Goal: Task Accomplishment & Management: Manage account settings

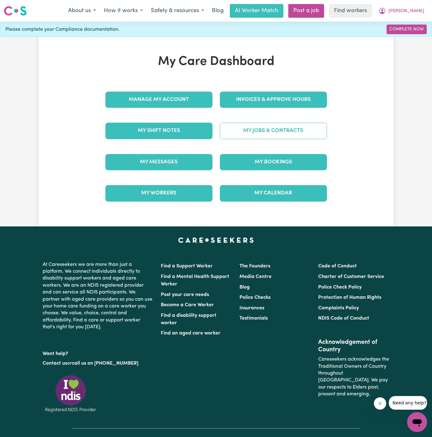
click at [291, 135] on link "My Jobs & Contracts" at bounding box center [273, 131] width 107 height 16
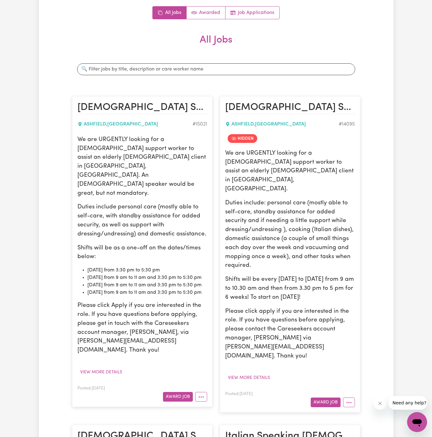
scroll to position [151, 0]
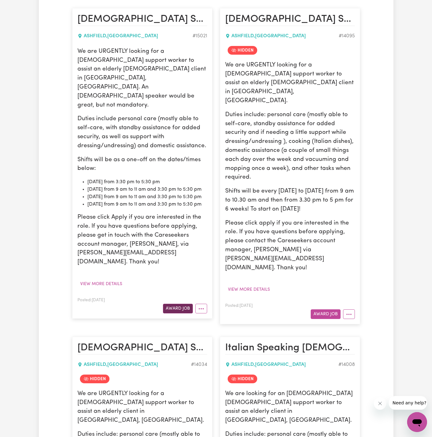
click at [176, 304] on button "Award Job" at bounding box center [178, 309] width 30 height 10
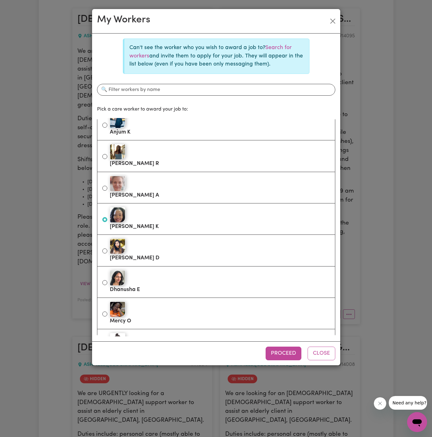
scroll to position [153, 0]
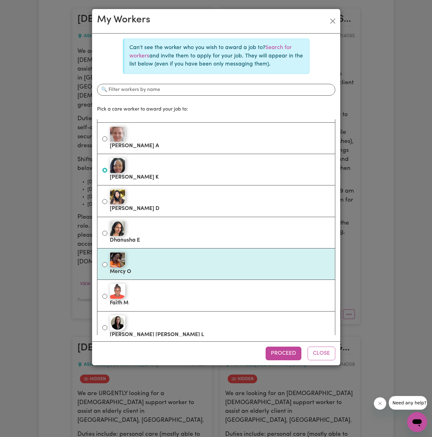
click at [202, 266] on div at bounding box center [220, 260] width 220 height 16
click at [107, 266] on input "Mercy O" at bounding box center [104, 264] width 5 height 5
radio input "true"
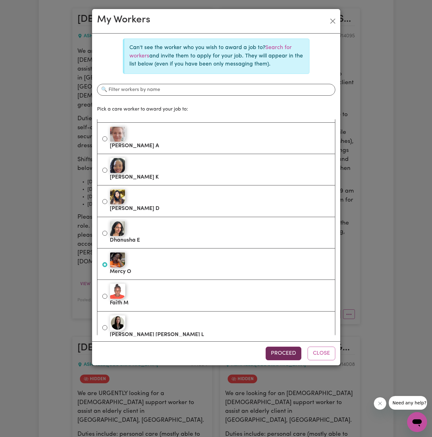
click at [282, 351] on button "Proceed" at bounding box center [283, 354] width 36 height 14
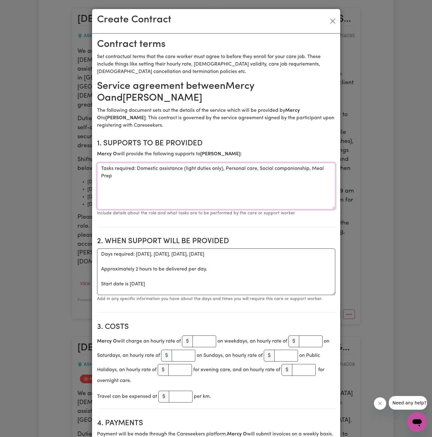
drag, startPoint x: 137, startPoint y: 168, endPoint x: 71, endPoint y: 169, distance: 65.2
click at [71, 169] on div "Create Contract Contract terms Set contractual terms that the care worker must …" at bounding box center [216, 218] width 432 height 437
type textarea "Domestic assistance (light duties only), Personal care, Social companionship, M…"
drag, startPoint x: 71, startPoint y: 169, endPoint x: 75, endPoint y: 205, distance: 36.5
click at [71, 172] on div "Create Contract Contract terms Set contractual terms that the care worker must …" at bounding box center [216, 218] width 432 height 437
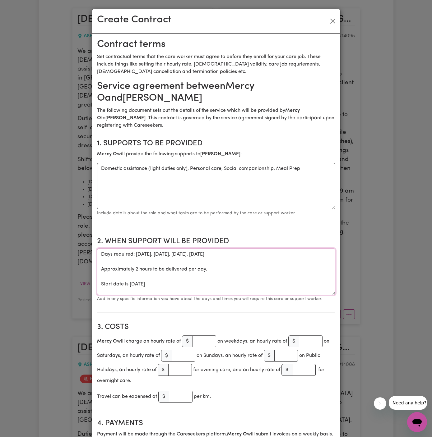
drag, startPoint x: 99, startPoint y: 286, endPoint x: 96, endPoint y: 246, distance: 40.5
click at [97, 246] on section "2. When support will be provided When support will be provided Days required: t…" at bounding box center [216, 272] width 238 height 81
click at [130, 253] on textarea "Start date is Tuesday 2 September 2025" at bounding box center [216, 272] width 238 height 47
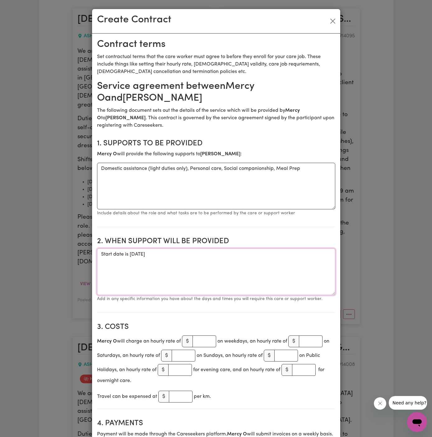
paste textarea "03/09 Wednesday from 9 am to 11 am and 3:30 pm to 5:30 pm 04/09 Thursday from 9…"
click at [131, 268] on textarea "03/09 Wednesday from 9 am to 11 am and 3:30 pm to 5:30 pm 04/09 Thursday from 9…" at bounding box center [216, 272] width 238 height 47
click at [146, 258] on textarea "03/09 Wednesday from 9 am to 11 am and 3:30 pm to 5:30 pm 04/09 Thursday from 9…" at bounding box center [216, 272] width 238 height 47
click at [139, 269] on textarea "03/09 Wednesday from 9 am to 11 am and 3:30 pm to 5:30 pm 04/09 Thursday from 9…" at bounding box center [216, 272] width 238 height 47
drag, startPoint x: 188, startPoint y: 255, endPoint x: 284, endPoint y: 254, distance: 96.6
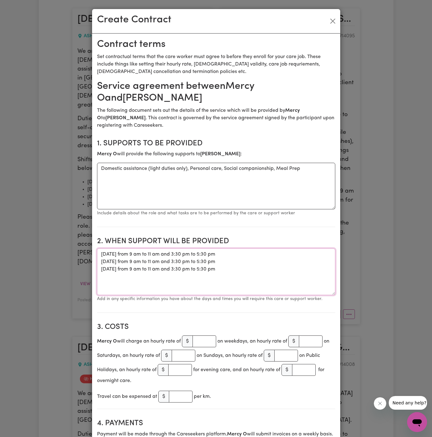
click at [284, 254] on textarea "03/09 Wednesday from 9 am to 11 am and 3:30 pm to 5:30 pm 04/09 Thursday from 9…" at bounding box center [216, 272] width 238 height 47
click at [101, 254] on textarea "03/09 Wednesday from 9 am to 11 am 04/09 Thursday from 9 am to 11 am and 3:30 p…" at bounding box center [216, 272] width 238 height 47
click at [170, 252] on textarea "03/09 Wednesday from 9 am to 11 am 04/09 Thursday from 9 am to 11 am and 3:30 p…" at bounding box center [216, 272] width 238 height 47
paste textarea "one-off on the dates/times below:"
drag, startPoint x: 118, startPoint y: 255, endPoint x: 96, endPoint y: 255, distance: 22.4
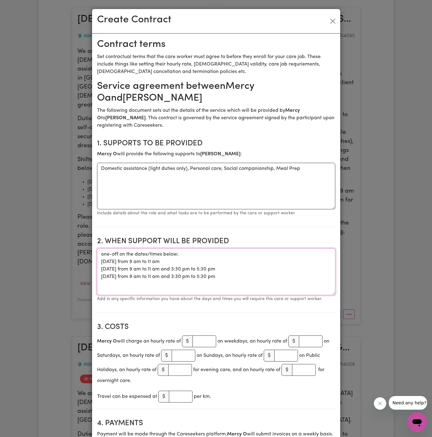
click at [113, 254] on textarea "ONE OFF on the dates/times below: 03/09 Wednesday from 9 am to 11 am 04/09 Thur…" at bounding box center [216, 272] width 238 height 47
drag, startPoint x: 169, startPoint y: 261, endPoint x: 205, endPoint y: 252, distance: 36.9
click at [205, 252] on textarea "ONE-OFF on the dates/times below: 03/09 Wednesday from 9 am to 11 am 04/09 Thur…" at bounding box center [216, 272] width 238 height 47
click at [177, 255] on textarea "ONE-OFF on the dates/times below: 03/09 Wednesday from 9 am to 11 am 04/09 Thur…" at bounding box center [216, 272] width 238 height 47
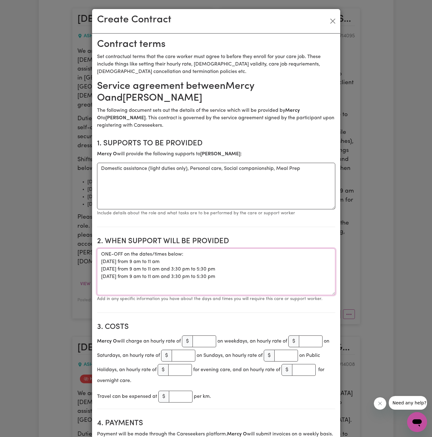
click at [214, 255] on textarea "ONE-OFF on the dates/times below: 03/09 Wednesday from 9 am to 11 am 04/09 Thur…" at bounding box center [216, 272] width 238 height 47
type textarea "ONE-OFF on the dates/times below: 03/09 Wednesday from 9 am to 11 am 04/09 Thur…"
drag, startPoint x: 200, startPoint y: 348, endPoint x: 755, endPoint y: 266, distance: 561.6
click at [203, 340] on input "number" at bounding box center [204, 342] width 24 height 12
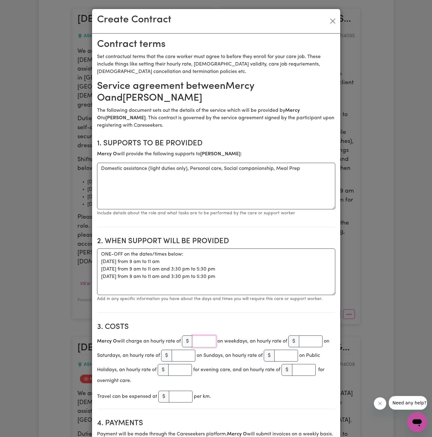
click at [203, 340] on input "number" at bounding box center [204, 342] width 24 height 12
type input "45"
click at [257, 400] on div "Travel can be expensed at $ per km." at bounding box center [216, 397] width 238 height 14
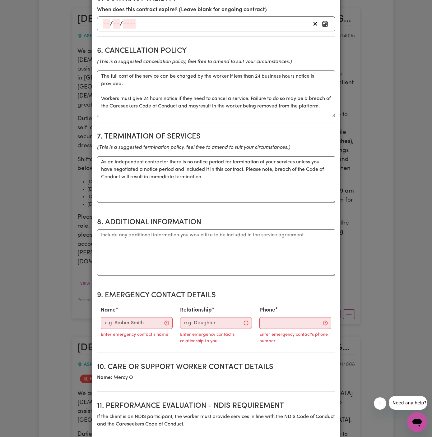
scroll to position [488, 0]
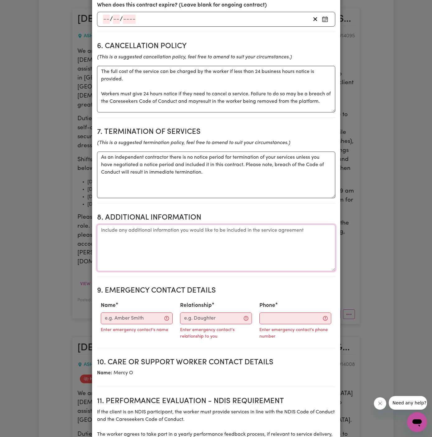
click at [224, 252] on textarea "Additional information" at bounding box center [216, 248] width 238 height 47
click at [202, 232] on textarea "Additional information" at bounding box center [216, 248] width 238 height 47
paste textarea "29 Hanks Street Suburb Ashfield NSW 2131"
drag, startPoint x: 120, startPoint y: 237, endPoint x: 178, endPoint y: 231, distance: 57.9
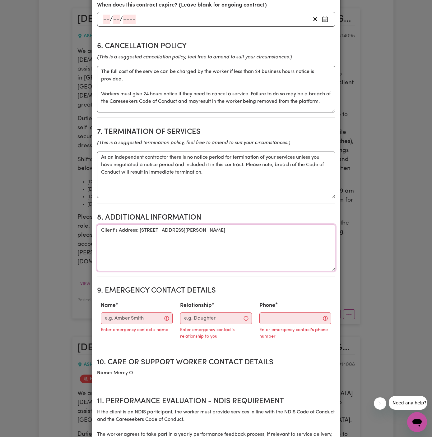
click at [178, 231] on textarea "Client's Address: 29 Hanks Street Suburb Ashfield NSW 2131" at bounding box center [216, 248] width 238 height 47
type textarea "Client's Address: 29 Hanks Street, Ashfield NSW 2131"
click at [133, 321] on input "Name" at bounding box center [137, 319] width 72 height 12
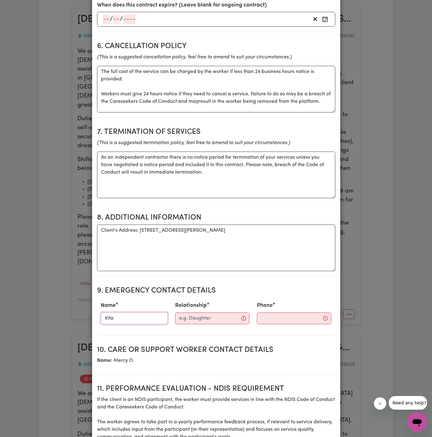
type input "Vitality Club"
click at [199, 319] on input "Relationship" at bounding box center [212, 319] width 74 height 12
type input "Case Manager"
click at [277, 320] on input "Phone" at bounding box center [288, 319] width 75 height 12
paste input "281032037"
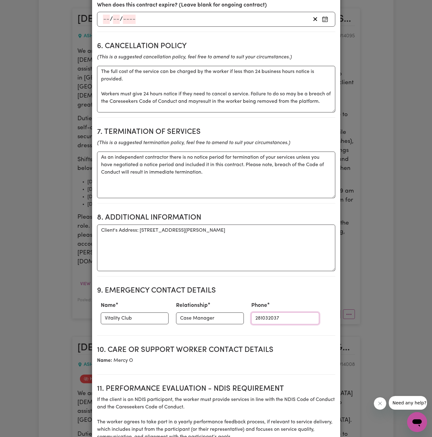
type input "281032037"
click at [261, 341] on section "10. Care or support worker contact details Name: Mercy O" at bounding box center [216, 358] width 238 height 34
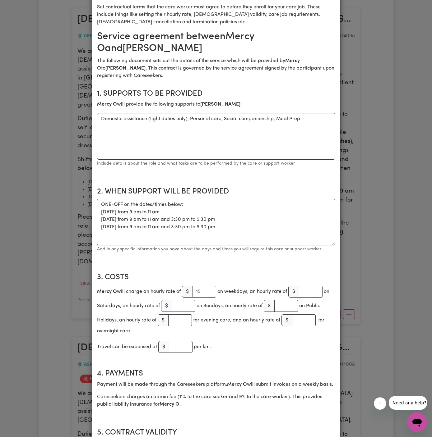
scroll to position [0, 0]
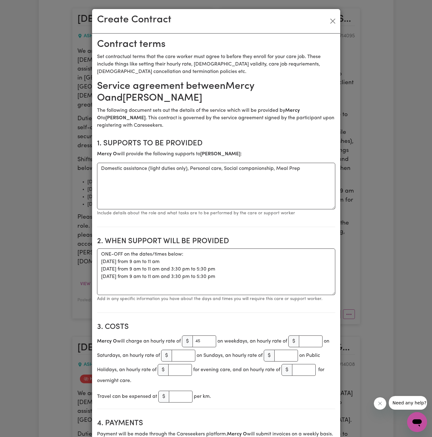
click at [240, 142] on h2 "1. Supports to be provided" at bounding box center [216, 143] width 238 height 9
drag, startPoint x: 225, startPoint y: 166, endPoint x: 310, endPoint y: 162, distance: 85.3
click at [310, 162] on section "1. Supports to be provided Mercy O will provide the following supports to Maria…" at bounding box center [216, 180] width 238 height 93
drag, startPoint x: 224, startPoint y: 169, endPoint x: 297, endPoint y: 174, distance: 73.5
click at [297, 174] on textarea "Domestic assistance (light duties only), Personal care, Social companionship, M…" at bounding box center [216, 186] width 238 height 47
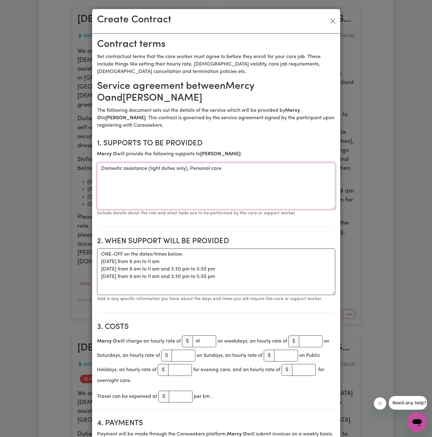
click at [191, 168] on textarea "Domestic assistance (light duties only), Personal care" at bounding box center [216, 186] width 238 height 47
click at [190, 169] on textarea "Domestic assistance (light duties only), Personal care" at bounding box center [216, 186] width 238 height 47
click at [240, 179] on textarea "Domestic assistance (light duties only) and Personal care" at bounding box center [216, 186] width 238 height 47
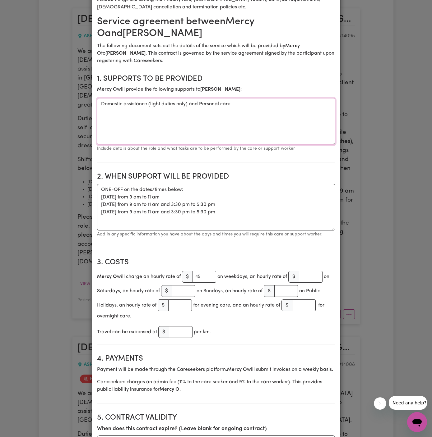
scroll to position [98, 0]
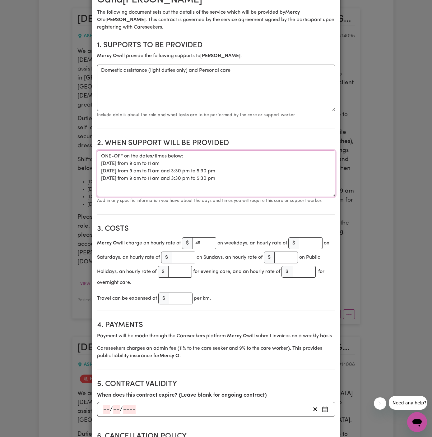
click at [255, 168] on textarea "ONE-OFF on the dates/times below: 03/09 Wednesday from 9 am to 11 am 04/09 Thur…" at bounding box center [216, 173] width 238 height 47
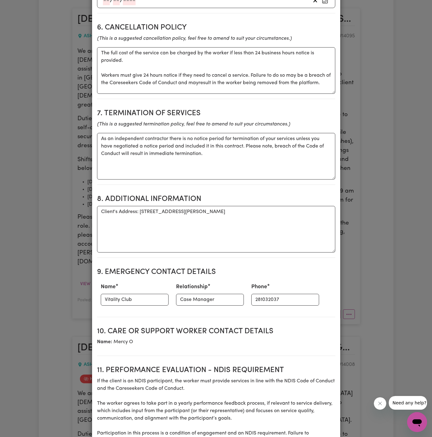
scroll to position [532, 0]
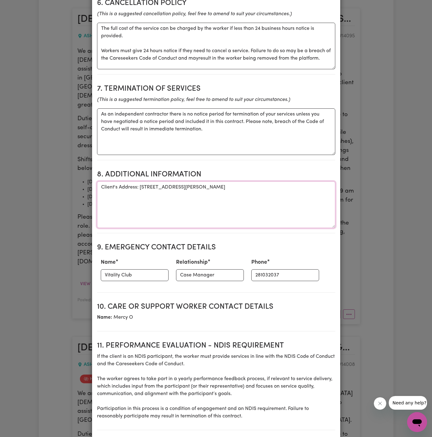
click at [250, 211] on textarea "Client's Address: 29 Hanks Street, Ashfield NSW 2131" at bounding box center [216, 204] width 238 height 47
click at [259, 213] on textarea "Client's Address: 29 Hanks Street, Ashfield NSW 2131" at bounding box center [216, 204] width 238 height 47
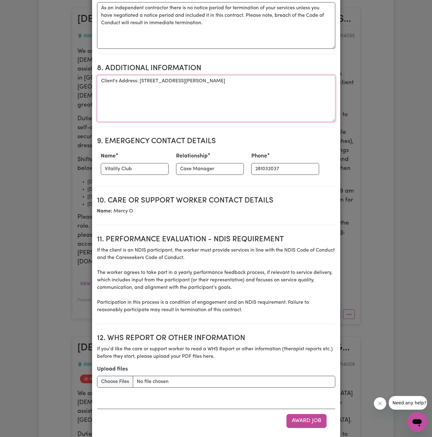
scroll to position [645, 0]
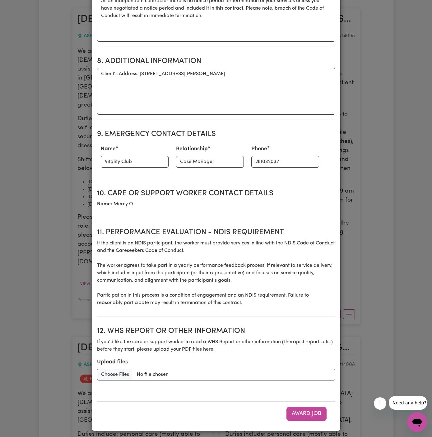
click at [227, 236] on section "11. Performance evaluation - NDIS requirement If the client is an NDIS particip…" at bounding box center [216, 270] width 238 height 94
click at [304, 414] on button "Award Job" at bounding box center [306, 414] width 40 height 14
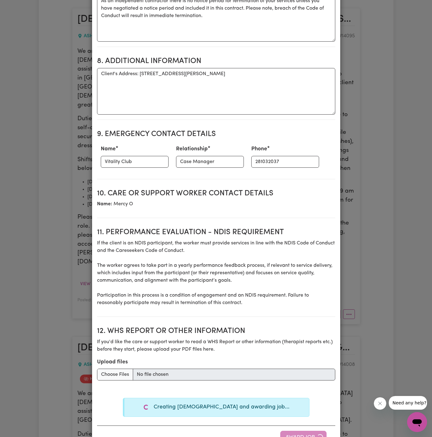
type textarea "Tasks required: Domestic assistance (light duties only), Personal care, Social …"
type textarea "Days required: tuesday, wednesday, thursday, friday Approximately 2 hours to be…"
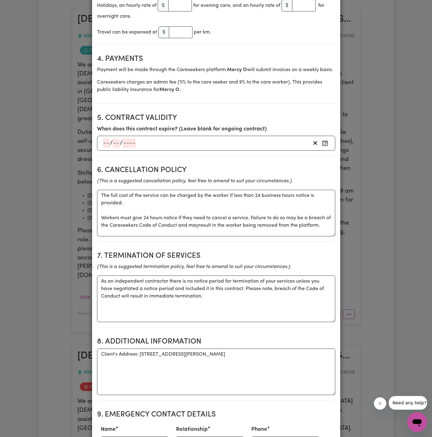
scroll to position [0, 0]
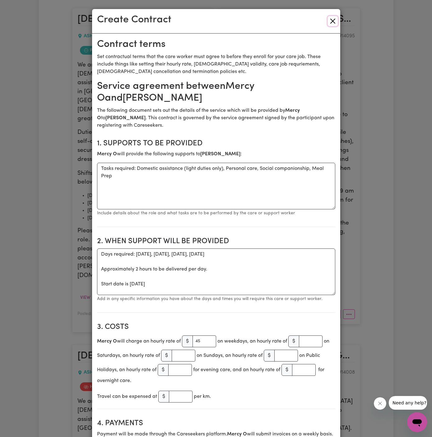
click at [331, 21] on button "Close" at bounding box center [332, 21] width 10 height 10
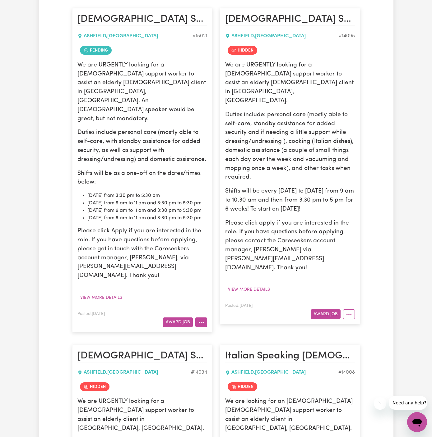
click at [198, 319] on icon "More options" at bounding box center [201, 322] width 6 height 6
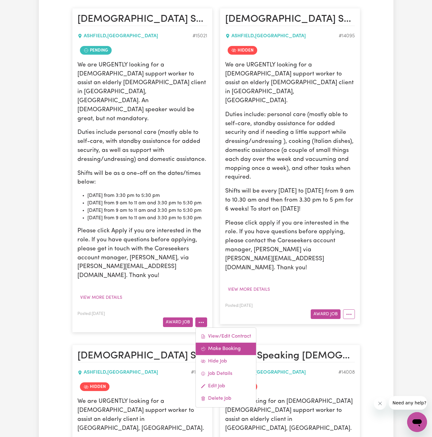
click at [236, 343] on link "Make Booking" at bounding box center [225, 349] width 60 height 12
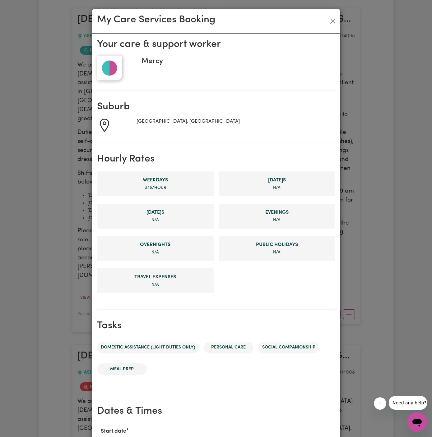
scroll to position [164, 0]
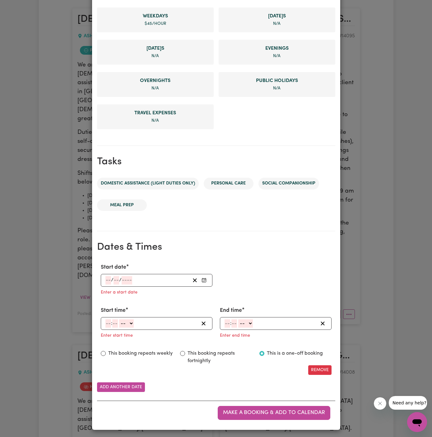
click at [105, 277] on input "number" at bounding box center [108, 280] width 6 height 8
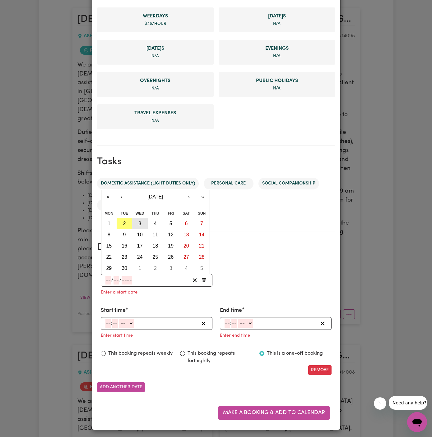
click at [141, 223] on abbr "3" at bounding box center [139, 223] width 3 height 5
type input "2025-09-03"
type input "3"
type input "9"
type input "2025"
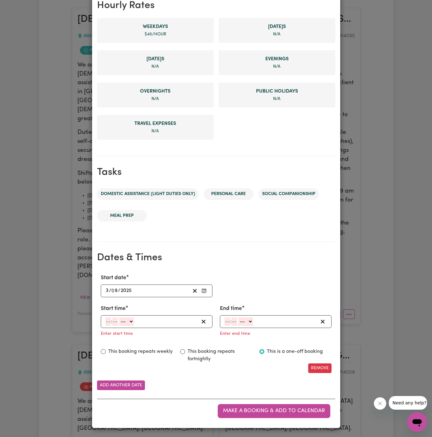
scroll to position [151, 0]
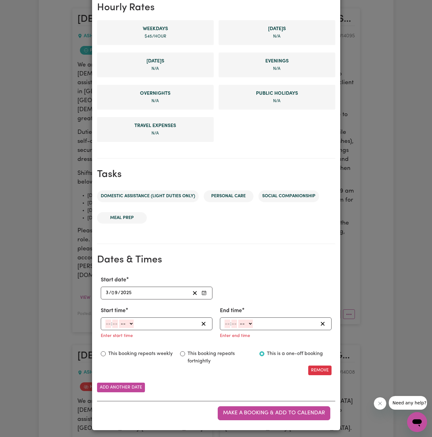
click at [107, 322] on input "number" at bounding box center [108, 324] width 6 height 8
type input "9"
type input "00"
click at [131, 323] on select "-- AM PM" at bounding box center [125, 324] width 15 height 8
select select "am"
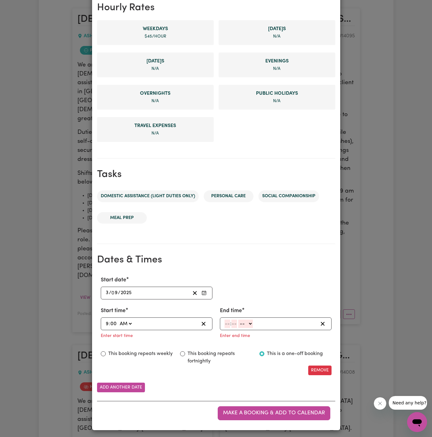
click at [118, 320] on select "-- AM PM" at bounding box center [125, 324] width 15 height 8
type input "09:00"
type input "0"
click at [229, 321] on input "number" at bounding box center [227, 324] width 6 height 8
type input "11"
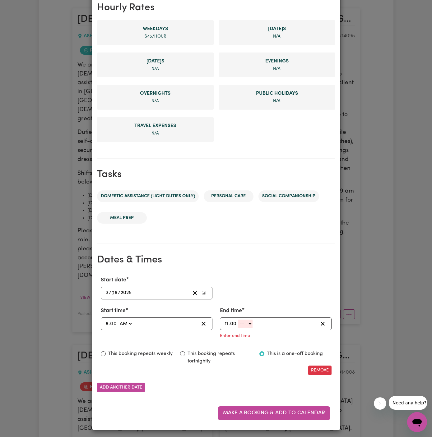
type input "00"
click at [245, 322] on select "-- AM PM" at bounding box center [245, 324] width 15 height 8
select select "am"
click at [238, 328] on select "-- AM PM" at bounding box center [245, 324] width 15 height 8
type input "11:00"
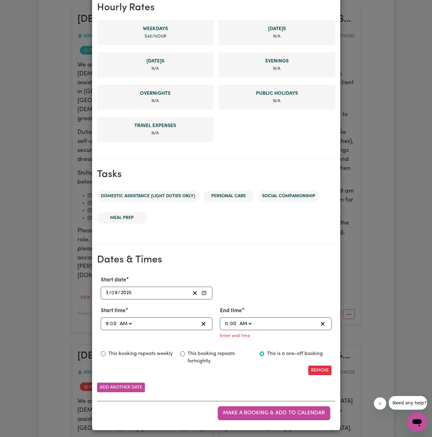
type input "0"
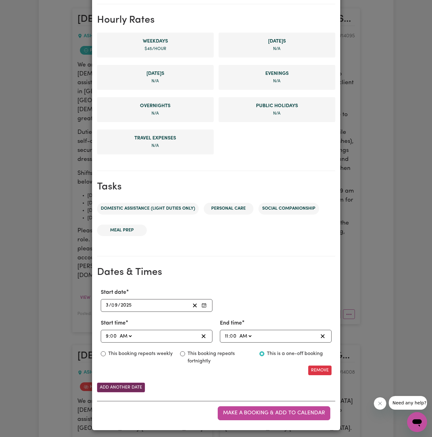
click at [135, 386] on button "Add another date" at bounding box center [121, 388] width 48 height 10
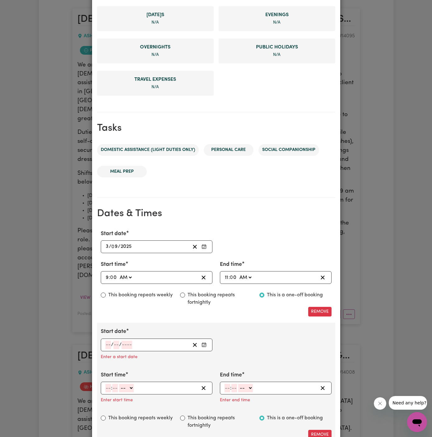
scroll to position [202, 0]
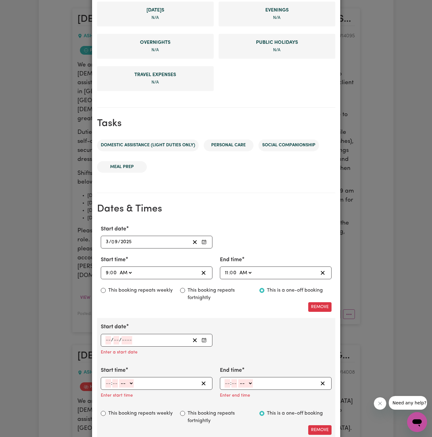
click at [108, 336] on input "number" at bounding box center [108, 340] width 6 height 8
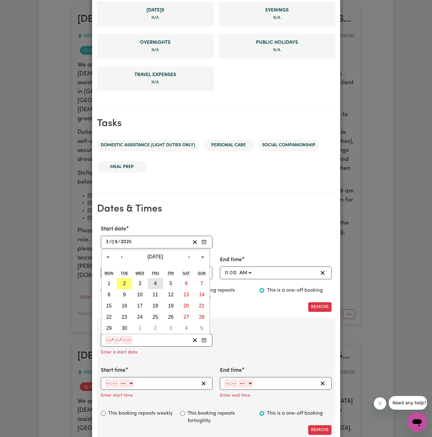
click at [155, 283] on abbr "4" at bounding box center [155, 283] width 3 height 5
type input "2025-09-04"
type input "4"
type input "9"
type input "2025"
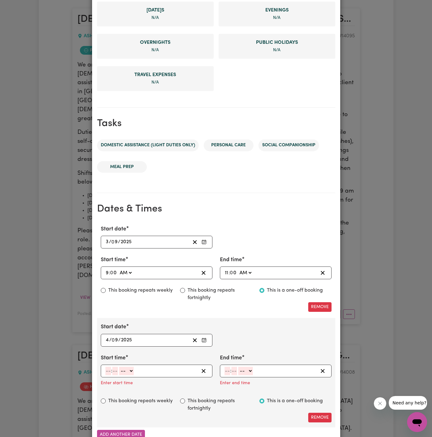
click at [105, 367] on input "number" at bounding box center [108, 371] width 6 height 8
type input "9"
type input "00"
click at [128, 368] on select "-- AM PM" at bounding box center [125, 371] width 15 height 8
select select "am"
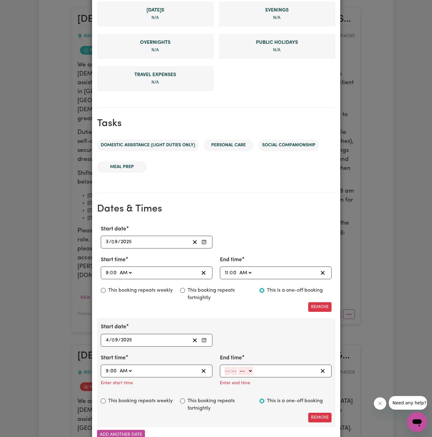
click at [118, 367] on select "-- AM PM" at bounding box center [125, 371] width 15 height 8
type input "09:00"
type input "0"
click at [226, 369] on input "number" at bounding box center [227, 371] width 6 height 8
type input "11"
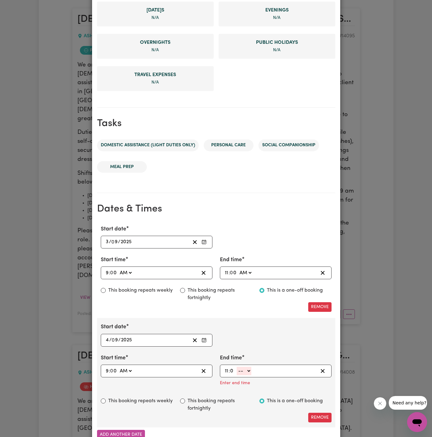
type input "0"
click at [226, 369] on input "11" at bounding box center [226, 371] width 4 height 8
click at [246, 372] on select "-- AM PM" at bounding box center [245, 371] width 15 height 8
select select "am"
click at [238, 367] on select "-- AM PM" at bounding box center [245, 371] width 15 height 8
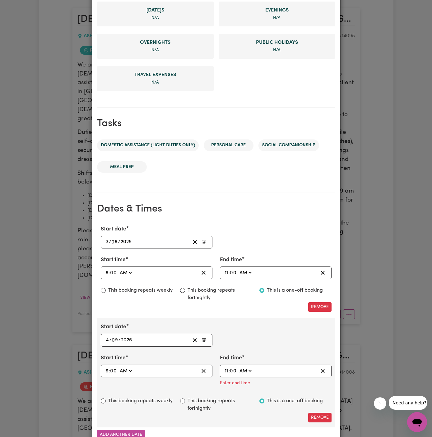
type input "11:00"
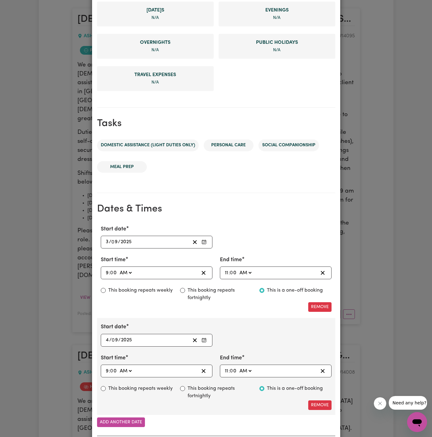
scroll to position [237, 0]
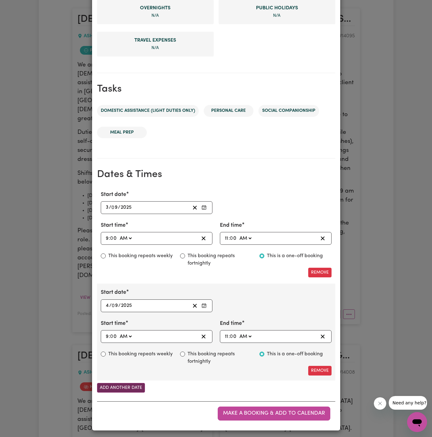
click at [139, 387] on button "Add another date" at bounding box center [121, 388] width 48 height 10
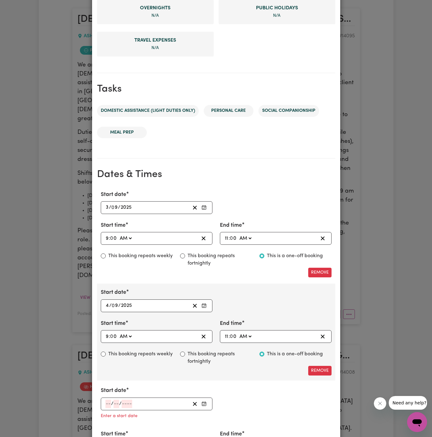
click at [106, 402] on input "number" at bounding box center [108, 404] width 6 height 8
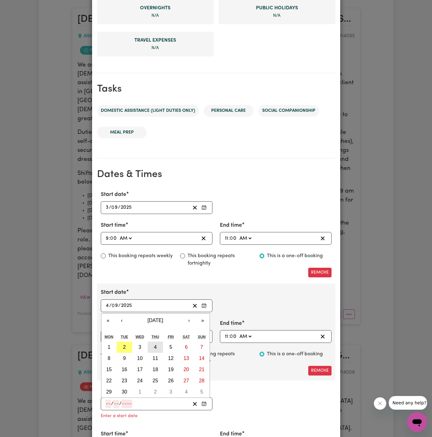
click at [154, 345] on abbr "4" at bounding box center [155, 347] width 3 height 5
type input "2025-09-04"
type input "4"
type input "9"
type input "2025"
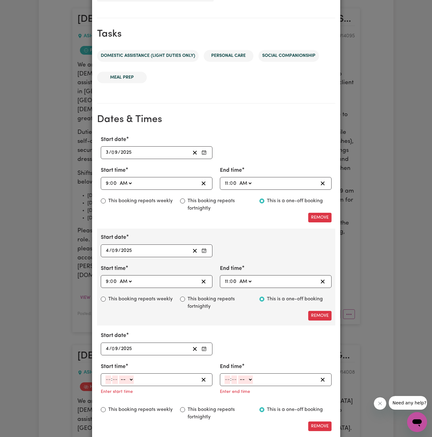
scroll to position [319, 0]
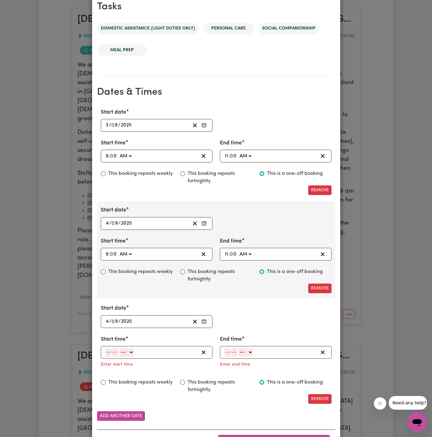
click at [107, 348] on input "number" at bounding box center [108, 352] width 6 height 8
type input "3"
type input "30"
click at [132, 350] on select "-- AM PM" at bounding box center [125, 352] width 15 height 8
select select "pm"
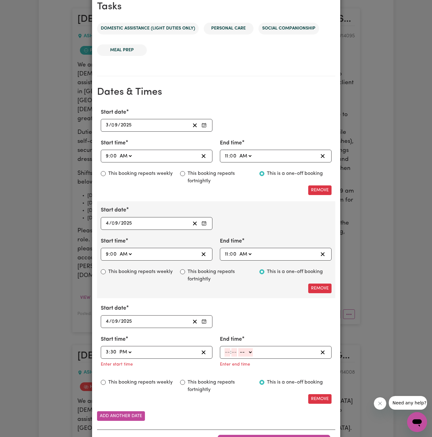
click at [118, 348] on select "-- AM PM" at bounding box center [125, 352] width 15 height 8
type input "15:30"
click at [226, 350] on input "number" at bounding box center [227, 352] width 6 height 8
type input "5"
type input "30"
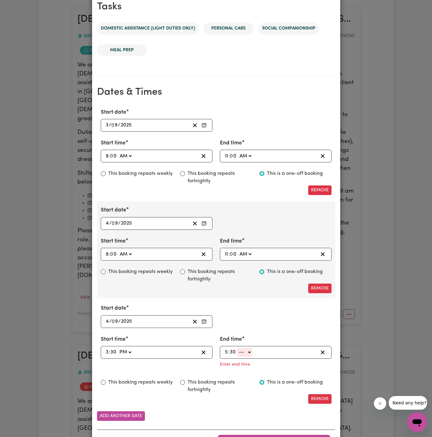
click at [244, 351] on select "-- AM PM" at bounding box center [244, 352] width 15 height 8
select select "pm"
click at [237, 348] on select "-- AM PM" at bounding box center [244, 352] width 15 height 8
type input "17:30"
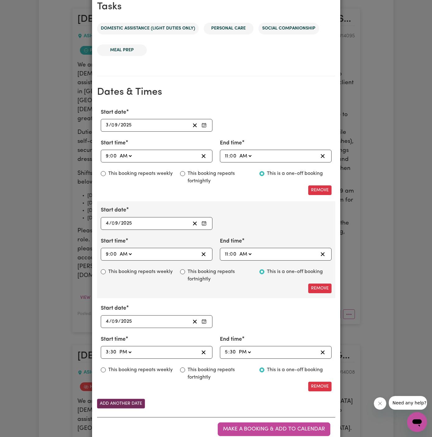
click at [126, 402] on button "Add another date" at bounding box center [121, 404] width 48 height 10
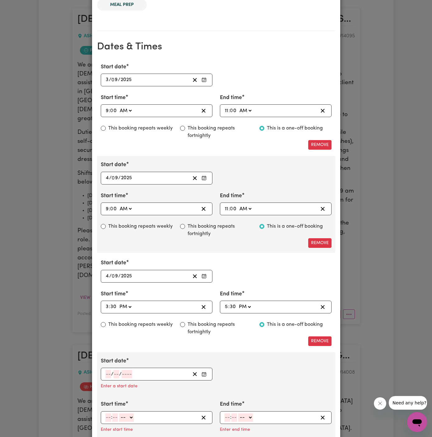
scroll to position [393, 0]
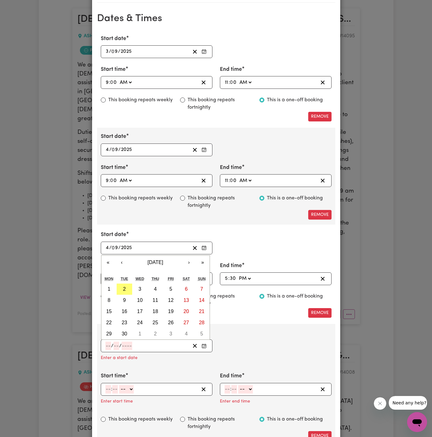
click at [107, 343] on input "number" at bounding box center [108, 346] width 6 height 8
click at [173, 284] on button "5" at bounding box center [171, 289] width 16 height 11
type input "2025-09-05"
type input "5"
type input "9"
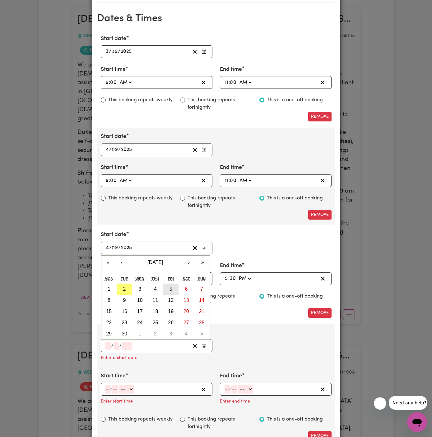
type input "2025"
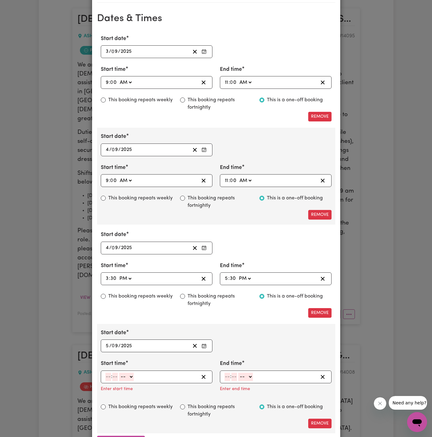
scroll to position [444, 0]
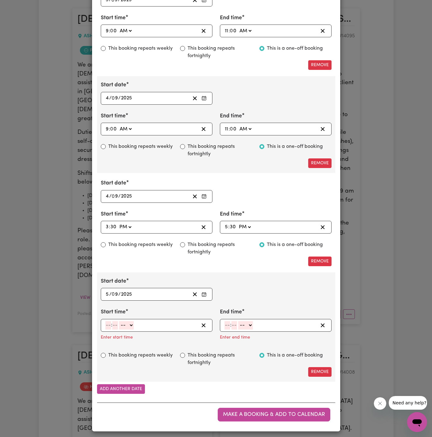
click at [104, 321] on div ": -- AM PM" at bounding box center [157, 325] width 112 height 13
click at [105, 321] on div ": -- AM PM" at bounding box center [152, 325] width 94 height 8
click at [107, 321] on input "number" at bounding box center [108, 325] width 6 height 8
type input "9"
type input "00"
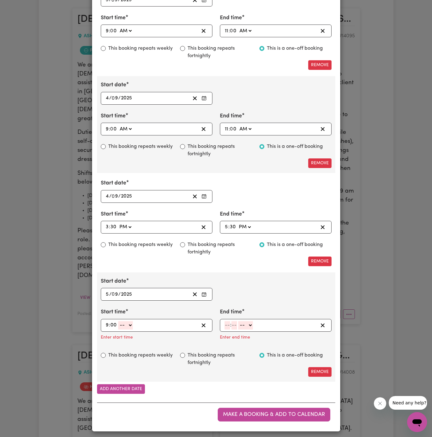
click at [133, 324] on select "-- AM PM" at bounding box center [125, 325] width 15 height 8
select select "am"
click at [118, 321] on select "-- AM PM" at bounding box center [125, 325] width 15 height 8
type input "09:00"
type input "0"
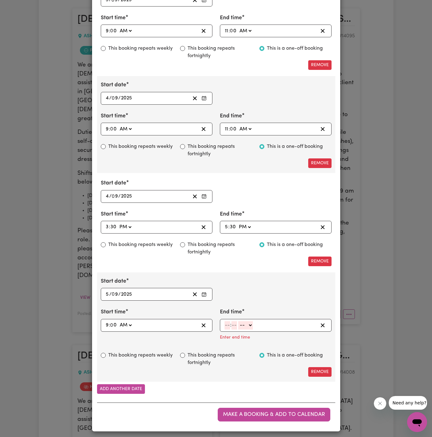
click at [226, 322] on input "number" at bounding box center [227, 325] width 6 height 8
type input "11"
type input "00"
click at [247, 322] on select "-- AM PM" at bounding box center [245, 325] width 15 height 8
select select "am"
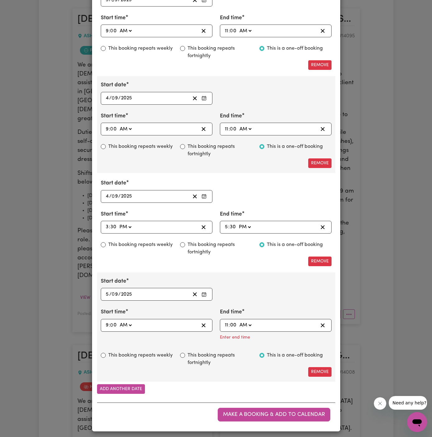
click at [238, 330] on select "-- AM PM" at bounding box center [245, 325] width 15 height 8
type input "11:00"
type input "0"
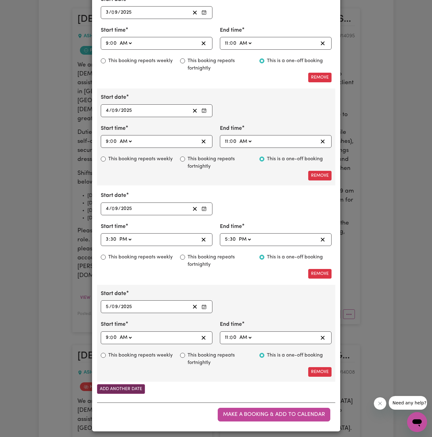
click at [133, 387] on button "Add another date" at bounding box center [121, 389] width 48 height 10
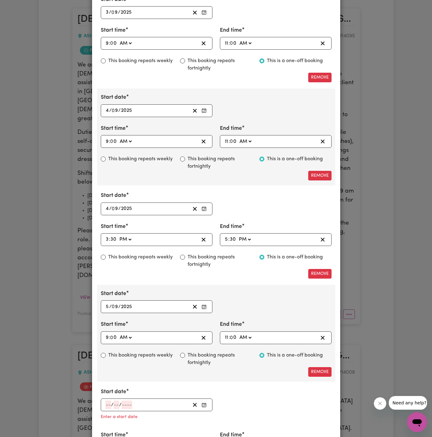
scroll to position [485, 0]
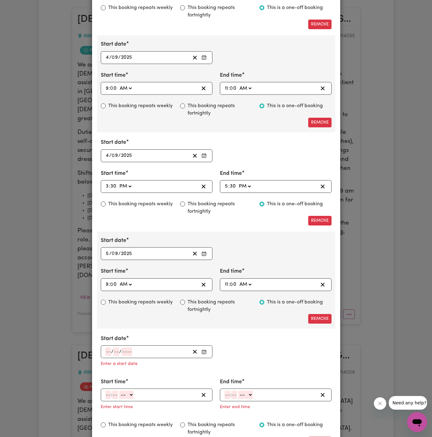
click at [106, 348] on input "number" at bounding box center [108, 352] width 6 height 8
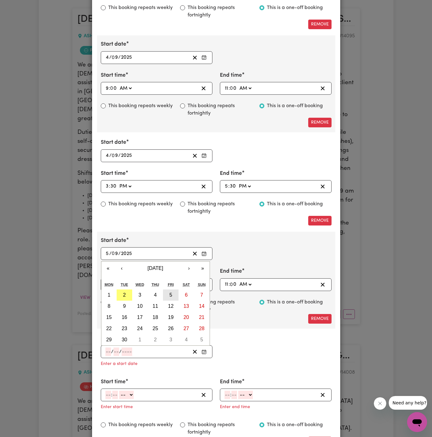
click at [173, 290] on button "5" at bounding box center [171, 295] width 16 height 11
type input "2025-09-05"
type input "5"
type input "9"
type input "2025"
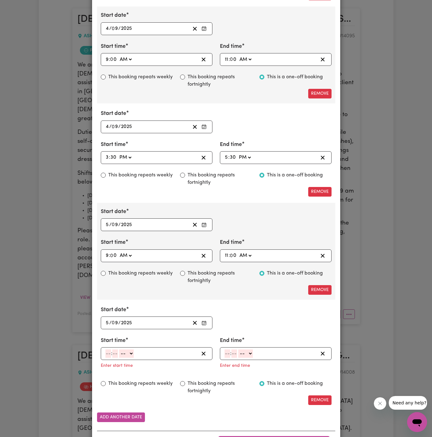
scroll to position [542, 0]
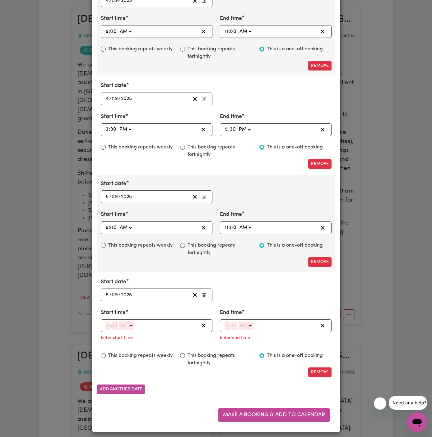
click at [107, 325] on input "number" at bounding box center [108, 326] width 6 height 8
type input "3"
type input "30"
click at [127, 325] on select "-- AM PM" at bounding box center [125, 326] width 15 height 8
select select "pm"
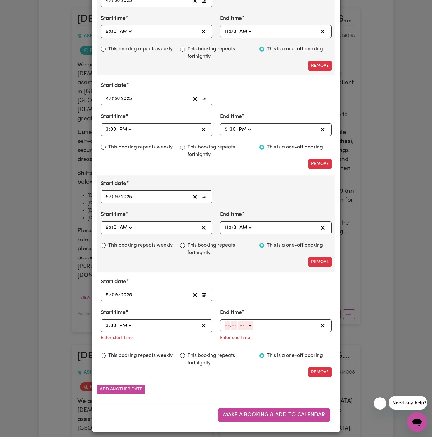
click at [118, 322] on select "-- AM PM" at bounding box center [125, 326] width 15 height 8
type input "15:30"
click at [228, 322] on input "number" at bounding box center [227, 326] width 6 height 8
type input "5"
type input "30"
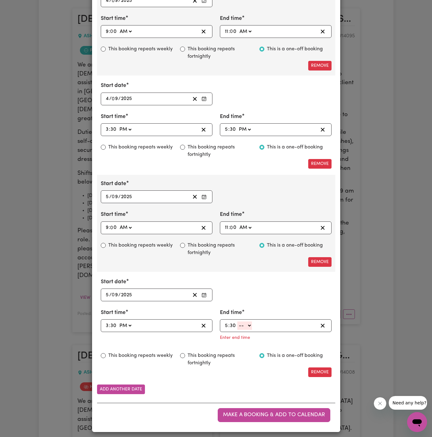
click at [252, 323] on select "-- AM PM" at bounding box center [244, 326] width 15 height 8
select select "pm"
click at [237, 330] on select "-- AM PM" at bounding box center [244, 326] width 15 height 8
type input "17:30"
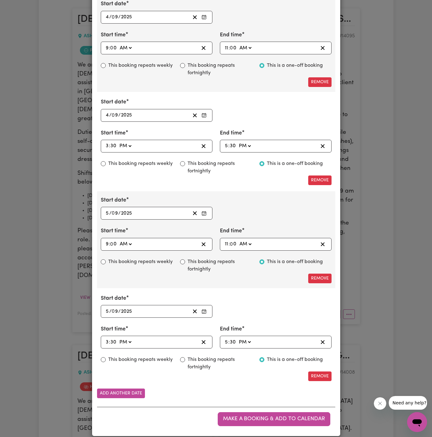
scroll to position [529, 0]
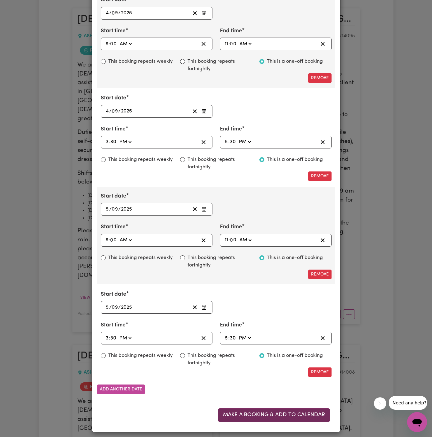
click at [282, 412] on span "Make a booking & add to calendar" at bounding box center [274, 414] width 102 height 5
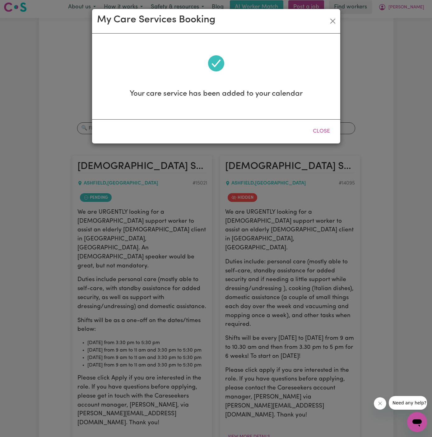
scroll to position [0, 0]
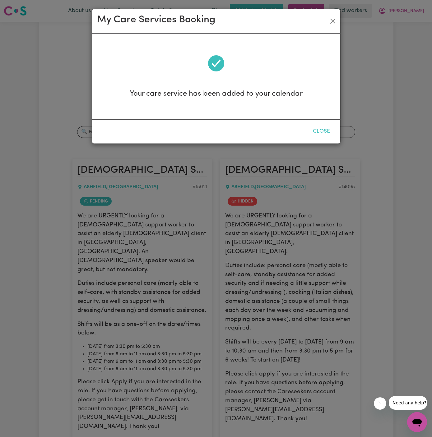
click at [320, 130] on button "Close" at bounding box center [321, 132] width 28 height 14
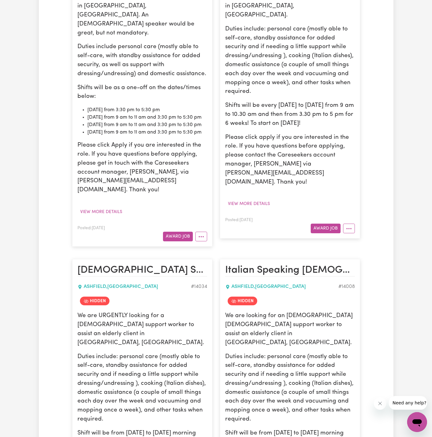
scroll to position [240, 0]
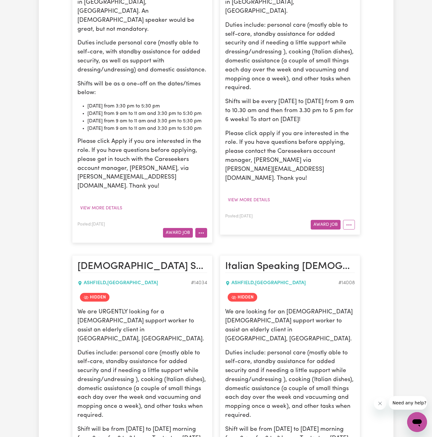
click at [206, 228] on button "More options" at bounding box center [201, 233] width 12 height 10
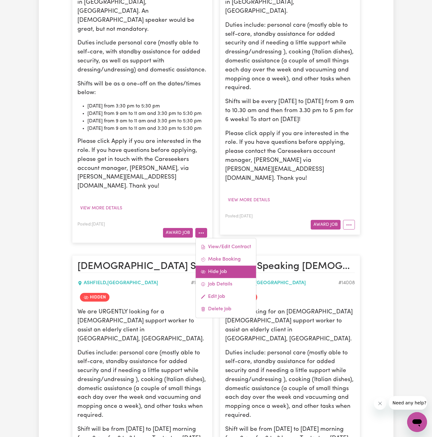
click at [234, 266] on link "Hide Job" at bounding box center [225, 272] width 60 height 12
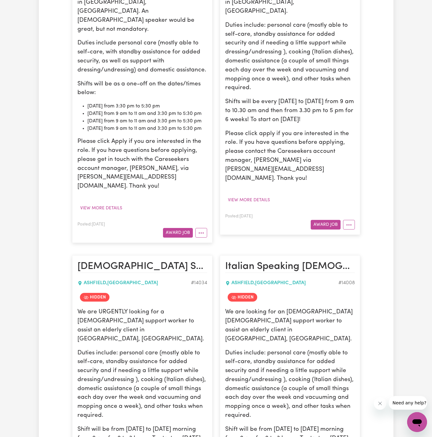
click at [203, 229] on div "Female Support Worker Needed In Ashfield, NSW ASHFIELD , New South Wales # 1502…" at bounding box center [142, 80] width 148 height 337
click at [203, 230] on icon "More options" at bounding box center [201, 233] width 6 height 6
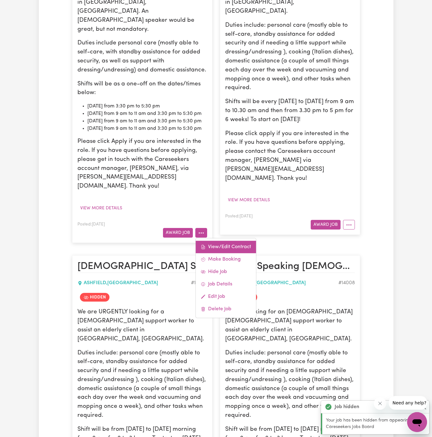
click at [222, 241] on link "View/Edit Contract" at bounding box center [225, 247] width 60 height 12
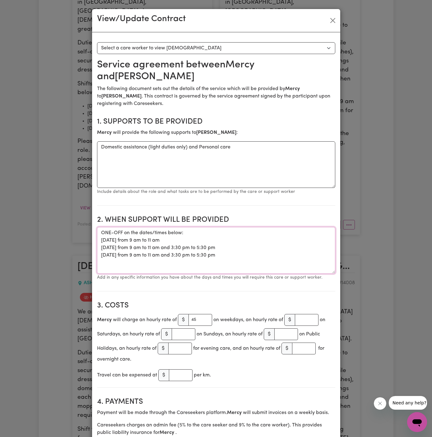
click at [236, 259] on textarea "ONE-OFF on the dates/times below: 03/09 Wednesday from 9 am to 11 am 04/09 Thur…" at bounding box center [216, 250] width 238 height 47
click at [166, 148] on textarea "Domestic assistance (light duties only) and Personal care" at bounding box center [216, 164] width 238 height 47
click at [218, 259] on textarea "ONE-OFF on the dates/times below: 03/09 Wednesday from 9 am to 11 am 04/09 Thur…" at bounding box center [216, 250] width 238 height 47
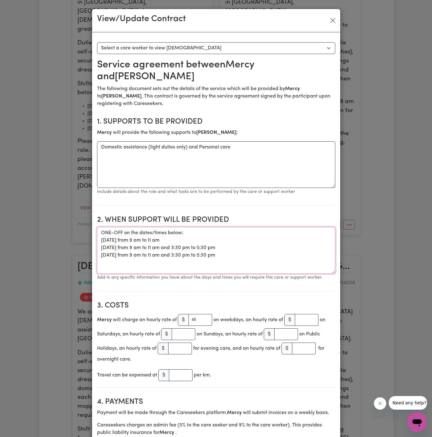
drag, startPoint x: 237, startPoint y: 259, endPoint x: 101, endPoint y: 231, distance: 138.9
click at [101, 231] on textarea "ONE-OFF on the dates/times below: 03/09 Wednesday from 9 am to 11 am 04/09 Thur…" at bounding box center [216, 250] width 238 height 47
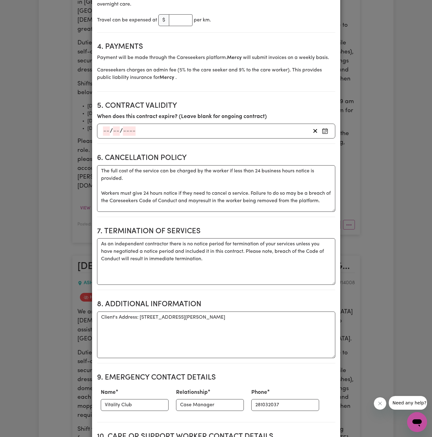
scroll to position [386, 0]
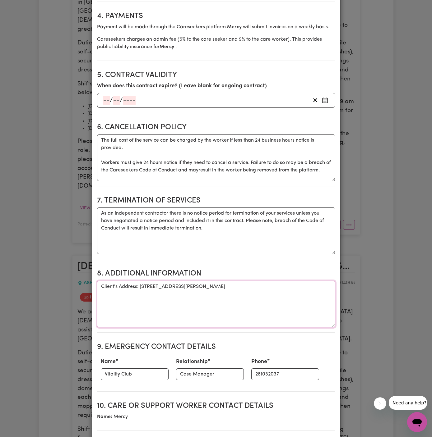
drag, startPoint x: 139, startPoint y: 287, endPoint x: 232, endPoint y: 287, distance: 92.9
click at [232, 287] on textarea "Client's Address: 29 Hanks Street, Ashfield NSW 2131" at bounding box center [216, 304] width 238 height 47
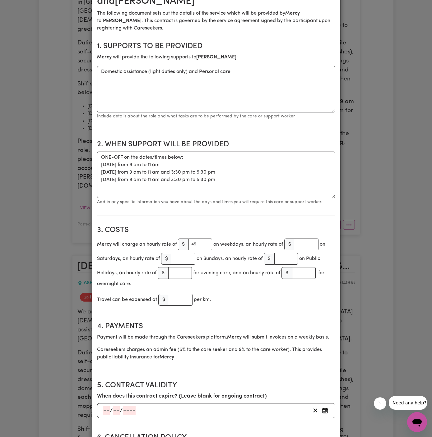
scroll to position [0, 0]
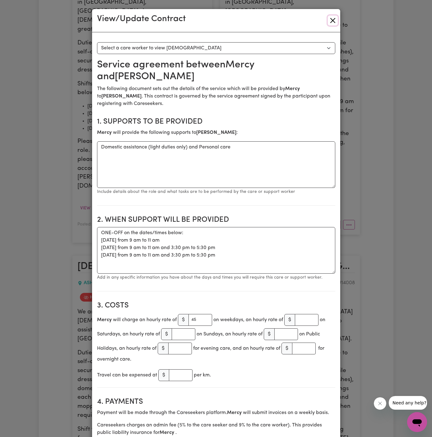
click at [332, 21] on button "Close" at bounding box center [332, 21] width 10 height 10
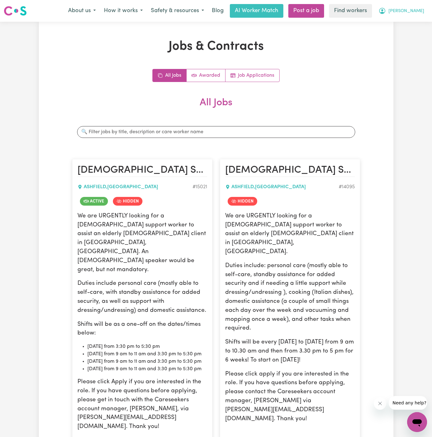
click at [419, 11] on span "[PERSON_NAME]" at bounding box center [406, 11] width 36 height 7
click at [418, 19] on link "My Dashboard" at bounding box center [402, 24] width 49 height 12
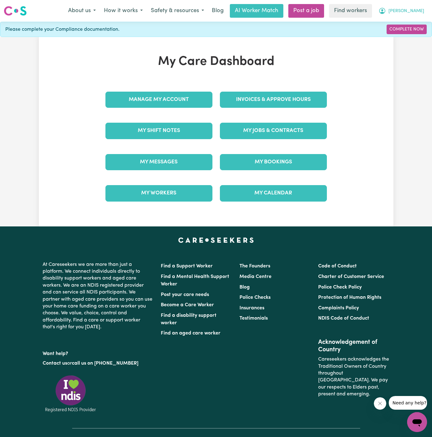
click at [418, 11] on span "[PERSON_NAME]" at bounding box center [406, 11] width 36 height 7
click at [412, 37] on link "Logout" at bounding box center [402, 36] width 49 height 12
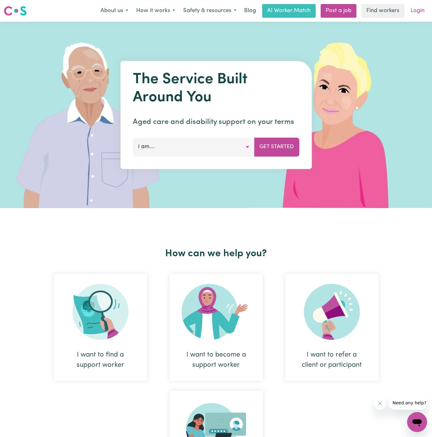
click at [417, 10] on link "Login" at bounding box center [416, 11] width 21 height 14
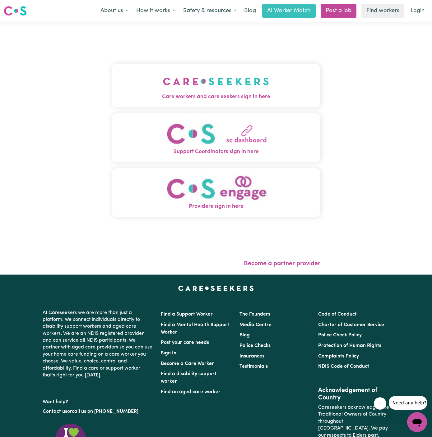
click at [199, 64] on button "Care workers and care seekers sign in here" at bounding box center [216, 85] width 208 height 43
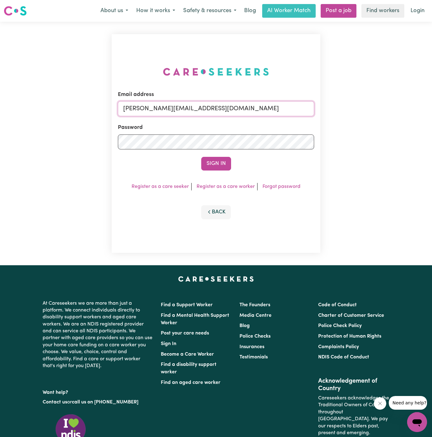
click at [213, 109] on input "dyan@careseekers.com.au" at bounding box center [216, 108] width 196 height 15
click at [157, 106] on input "dyan@careseekers.com.au" at bounding box center [216, 108] width 196 height 15
drag, startPoint x: 155, startPoint y: 107, endPoint x: 378, endPoint y: 107, distance: 222.8
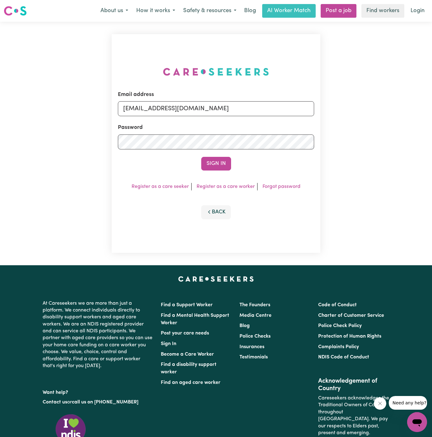
click at [378, 107] on div "Email address superuser~AlbeyMtColahALC@careseekers.com.au Password Sign In Reg…" at bounding box center [216, 144] width 432 height 244
type input "superuser~BibiArosaSpeeHCS@careseekers.com.au"
click at [201, 157] on button "Sign In" at bounding box center [216, 164] width 30 height 14
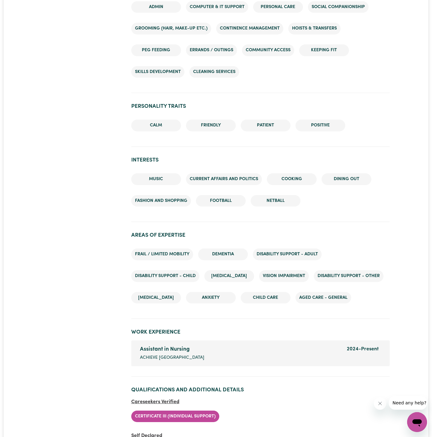
scroll to position [709, 0]
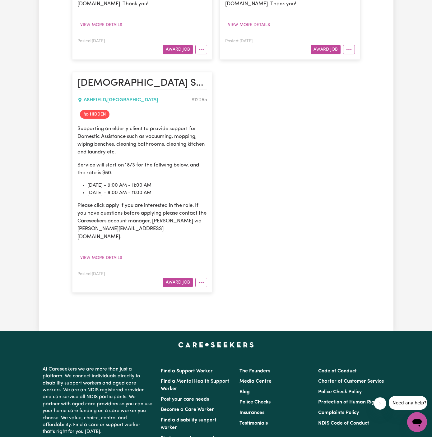
scroll to position [649, 0]
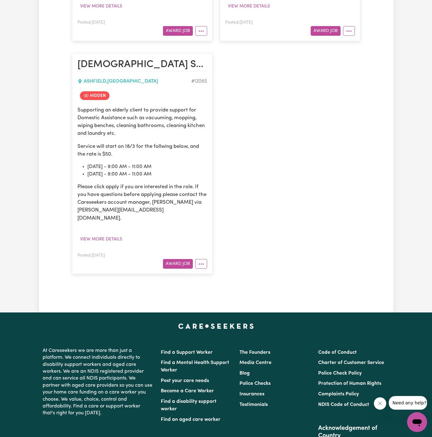
click at [201, 252] on div "Posted: Mar 5, 2024 Award Job" at bounding box center [142, 260] width 130 height 17
click at [201, 261] on icon "More options" at bounding box center [201, 264] width 6 height 6
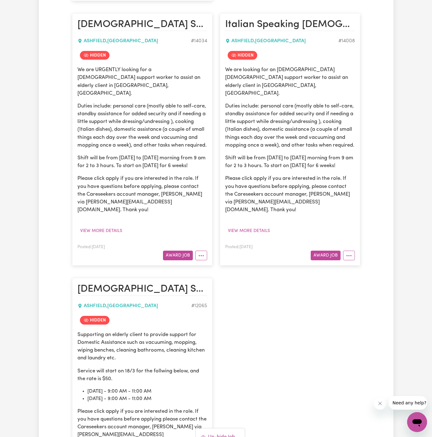
scroll to position [364, 0]
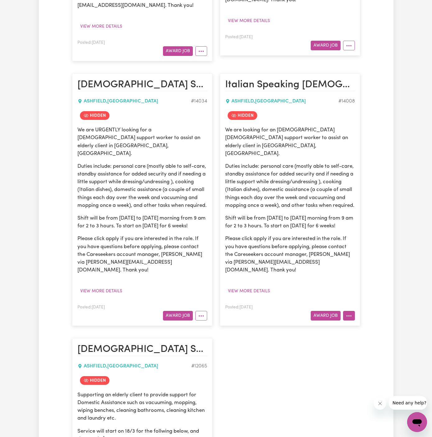
click at [349, 311] on button "More options" at bounding box center [349, 316] width 12 height 10
click at [206, 311] on button "More options" at bounding box center [201, 316] width 12 height 10
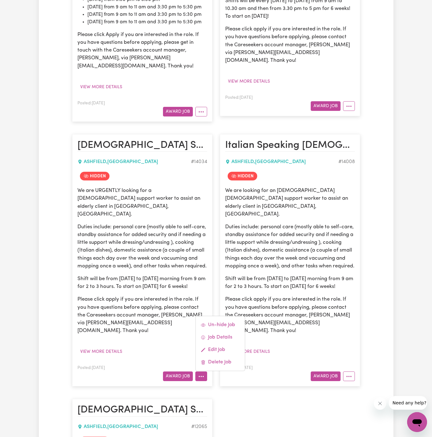
scroll to position [60, 0]
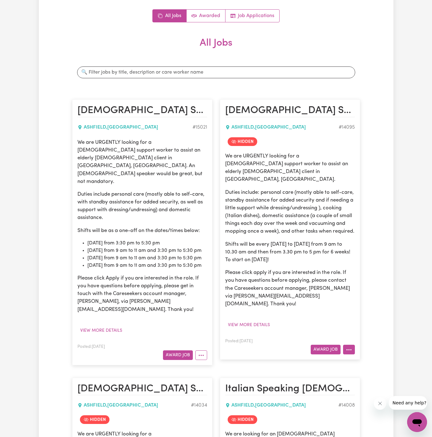
click at [352, 345] on button "More options" at bounding box center [349, 350] width 12 height 10
click at [380, 279] on div "Jobs & Contracts All Jobs Awarded Job Applications All Jobs Search jobs Female …" at bounding box center [216, 431] width 354 height 905
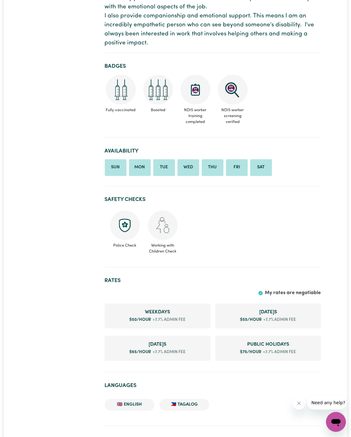
scroll to position [273, 0]
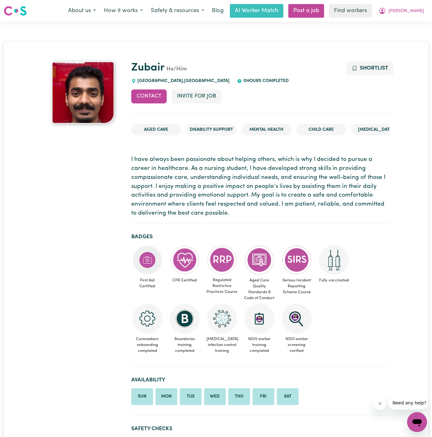
click at [338, 100] on div "Contact Invite for Job Shortlist" at bounding box center [260, 101] width 258 height 24
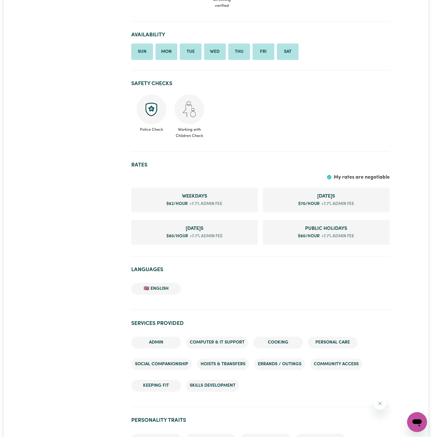
scroll to position [313, 0]
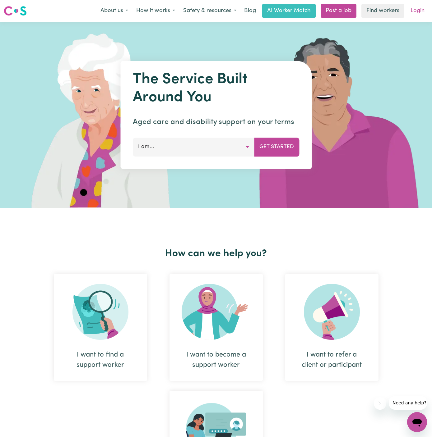
click at [416, 11] on link "Login" at bounding box center [416, 11] width 21 height 14
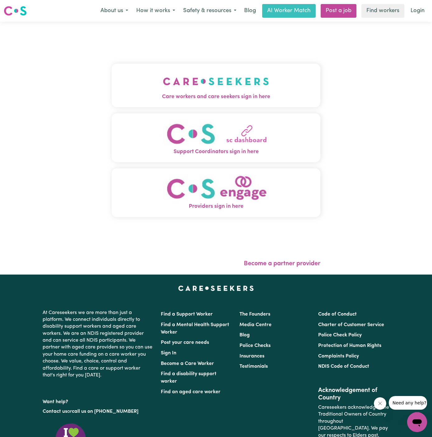
click at [254, 76] on img "Care workers and care seekers sign in here" at bounding box center [216, 81] width 106 height 23
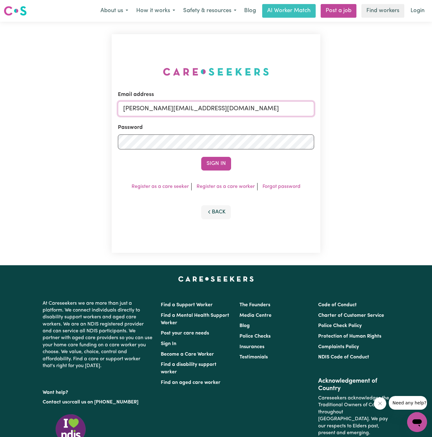
click at [232, 111] on input "[PERSON_NAME][EMAIL_ADDRESS][DOMAIN_NAME]" at bounding box center [216, 108] width 196 height 15
drag, startPoint x: 154, startPoint y: 108, endPoint x: 309, endPoint y: 107, distance: 154.7
click at [309, 107] on input "[EMAIL_ADDRESS][DOMAIN_NAME]" at bounding box center [216, 108] width 196 height 15
type input "[EMAIL_ADDRESS][DOMAIN_NAME]"
click at [201, 157] on button "Sign In" at bounding box center [216, 164] width 30 height 14
